Goal: Download file/media

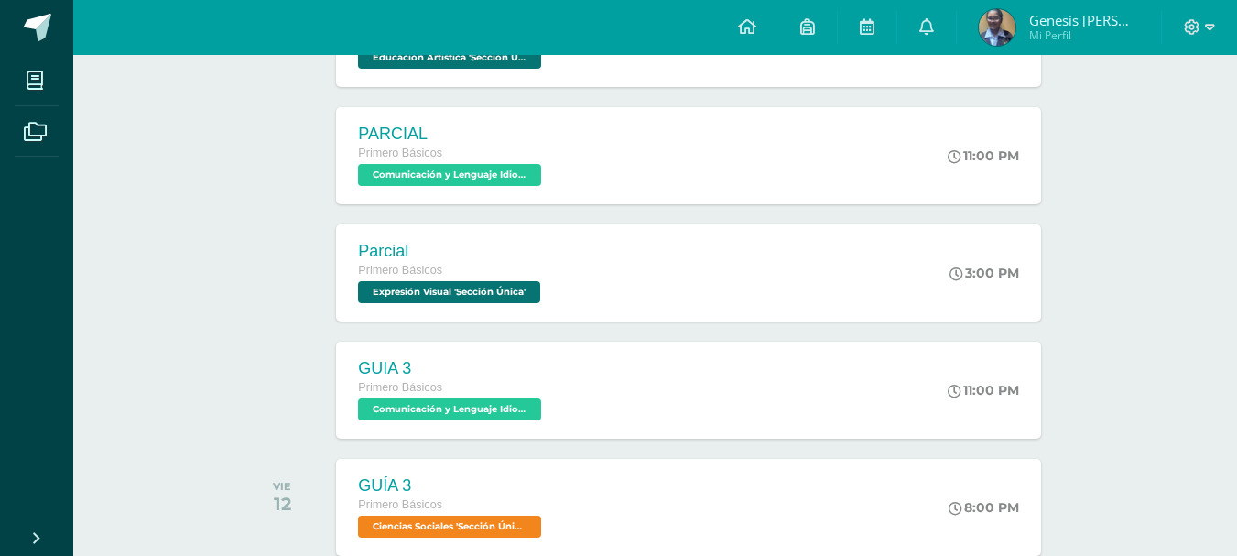
scroll to position [934, 0]
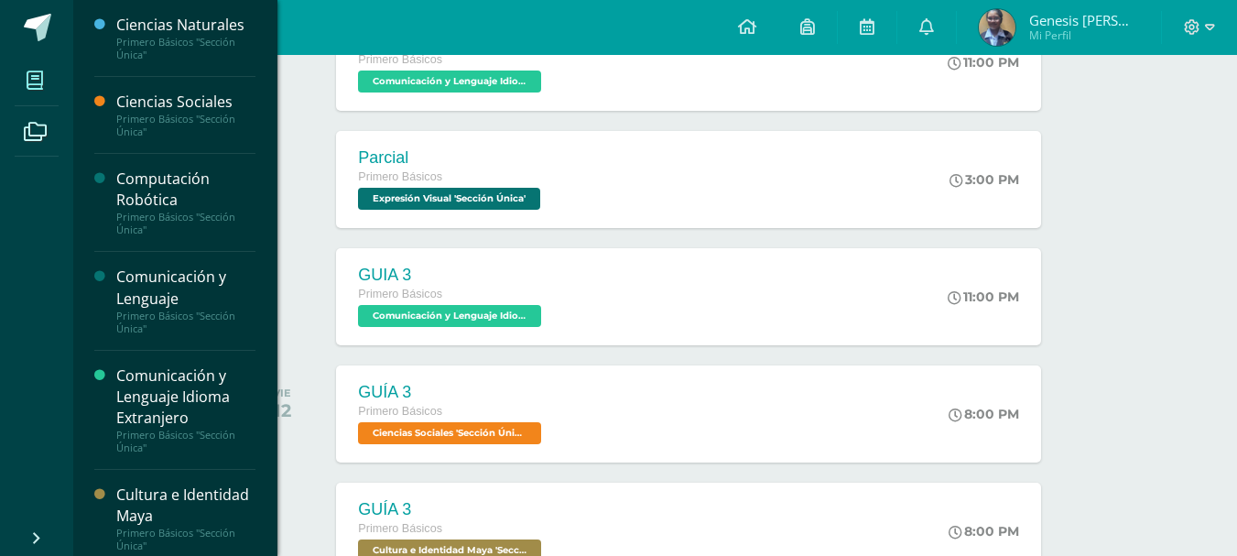
click at [38, 80] on icon at bounding box center [35, 80] width 16 height 18
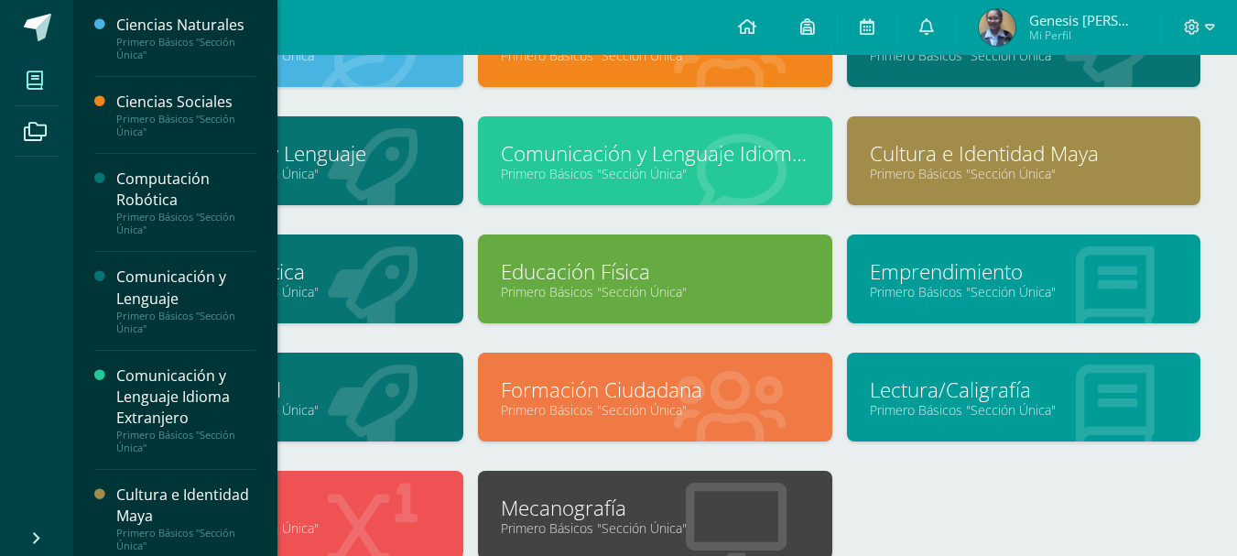
scroll to position [183, 0]
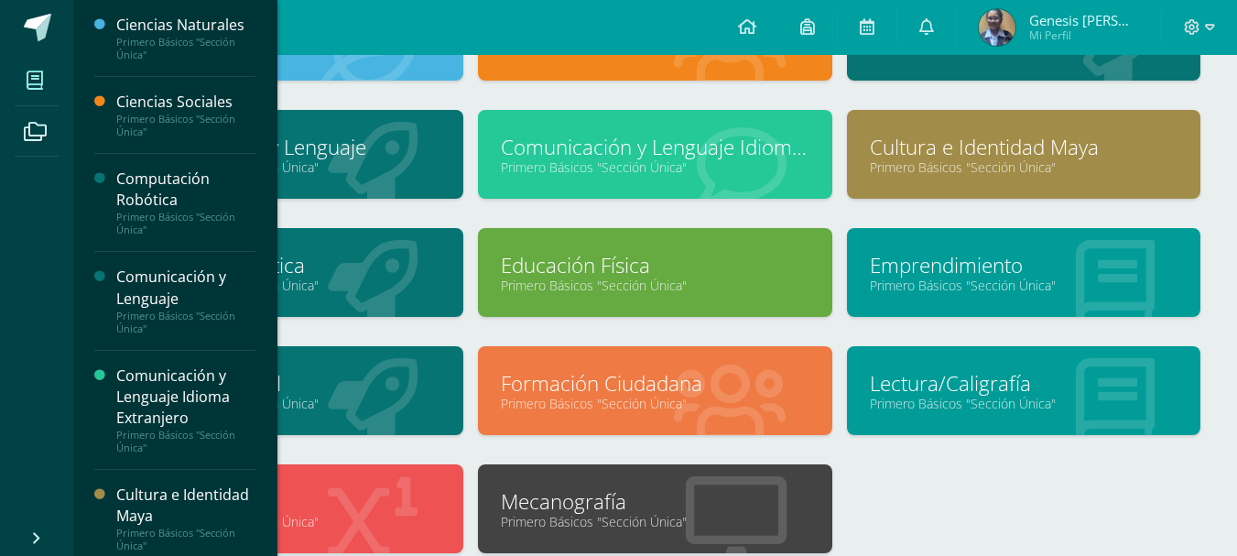
click at [13, 227] on ul "Mis cursos Archivos" at bounding box center [36, 286] width 73 height 462
click at [986, 498] on div "Ciencias Naturales Primero Básicos "Sección Única" Ciencias Sociales Primero Bá…" at bounding box center [655, 287] width 1105 height 591
click at [755, 517] on link "Primero Básicos "Sección Única"" at bounding box center [655, 521] width 308 height 17
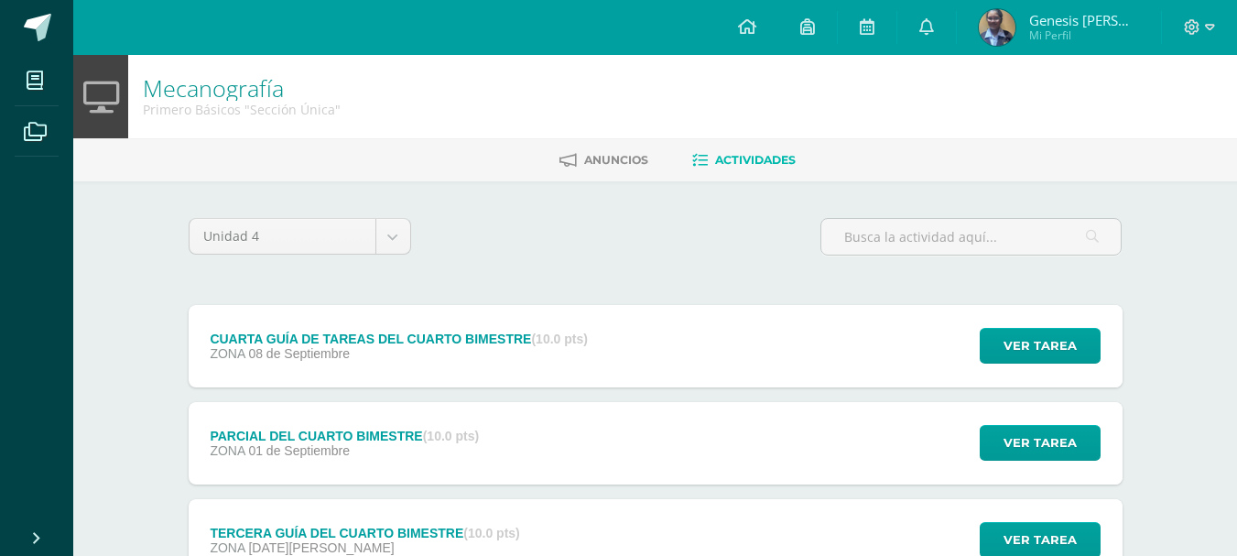
click at [840, 344] on div "CUARTA GUÍA DE TAREAS DEL CUARTO BIMESTRE (10.0 pts) ZONA [DATE] Ver tarea CUAR…" at bounding box center [656, 346] width 934 height 82
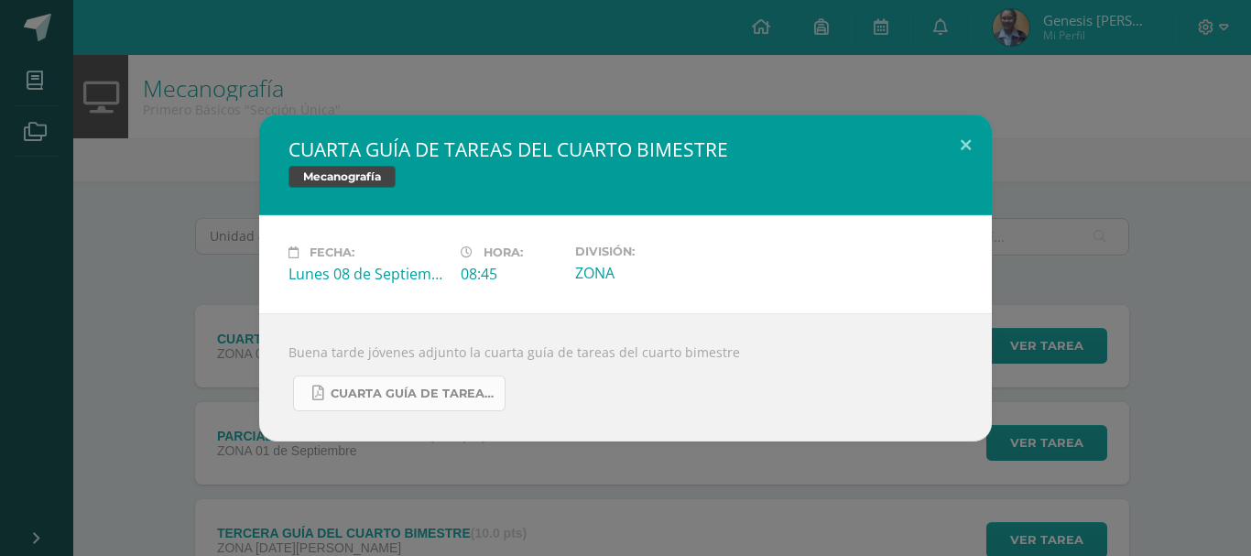
click at [436, 395] on span "CUARTA GUÍA DE TAREAS DEL CUARTO BIMESTRE DE 1RO BÁSICO SEPTIEMBRE.pdf" at bounding box center [413, 393] width 165 height 15
click at [441, 394] on span "CUARTA GUÍA DE TAREAS DEL CUARTO BIMESTRE DE 1RO BÁSICO SEPTIEMBRE.pdf" at bounding box center [413, 393] width 165 height 15
